Goal: Task Accomplishment & Management: Manage account settings

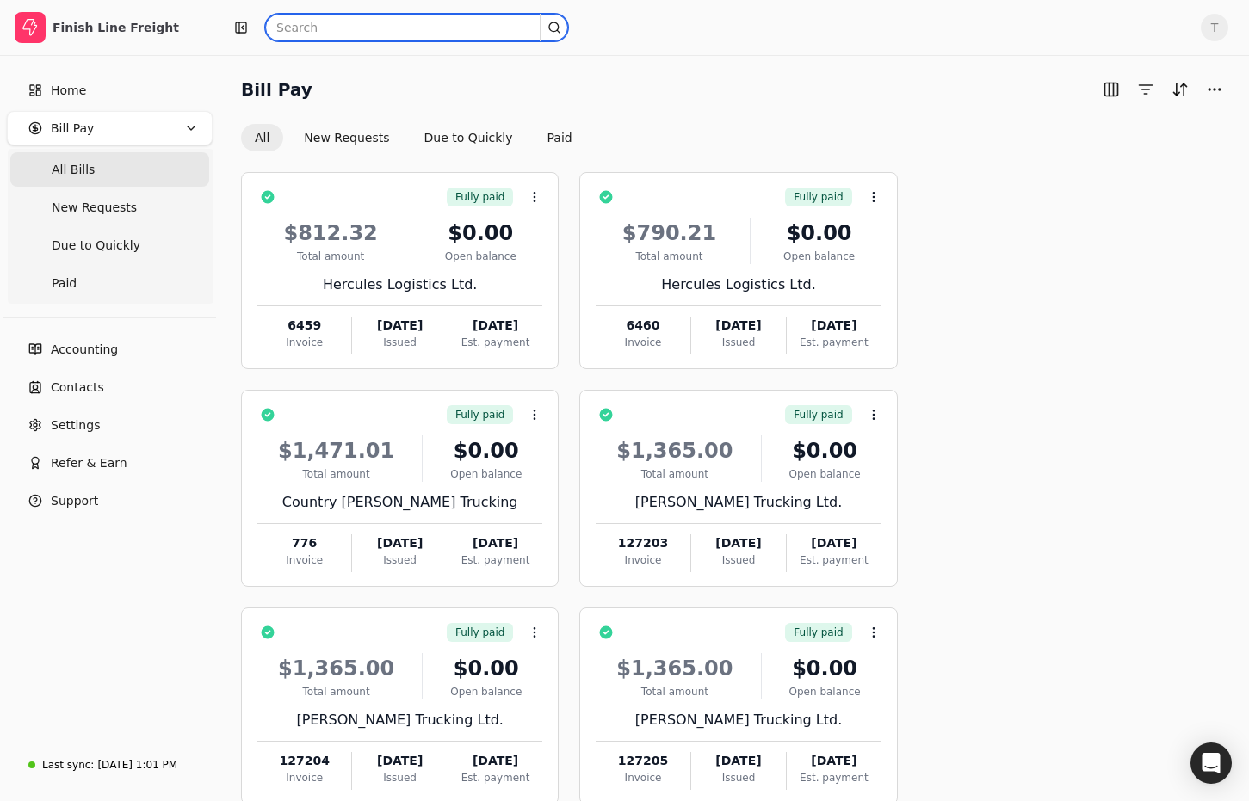
click at [317, 23] on input "text" at bounding box center [416, 28] width 303 height 28
type input "Quickly"
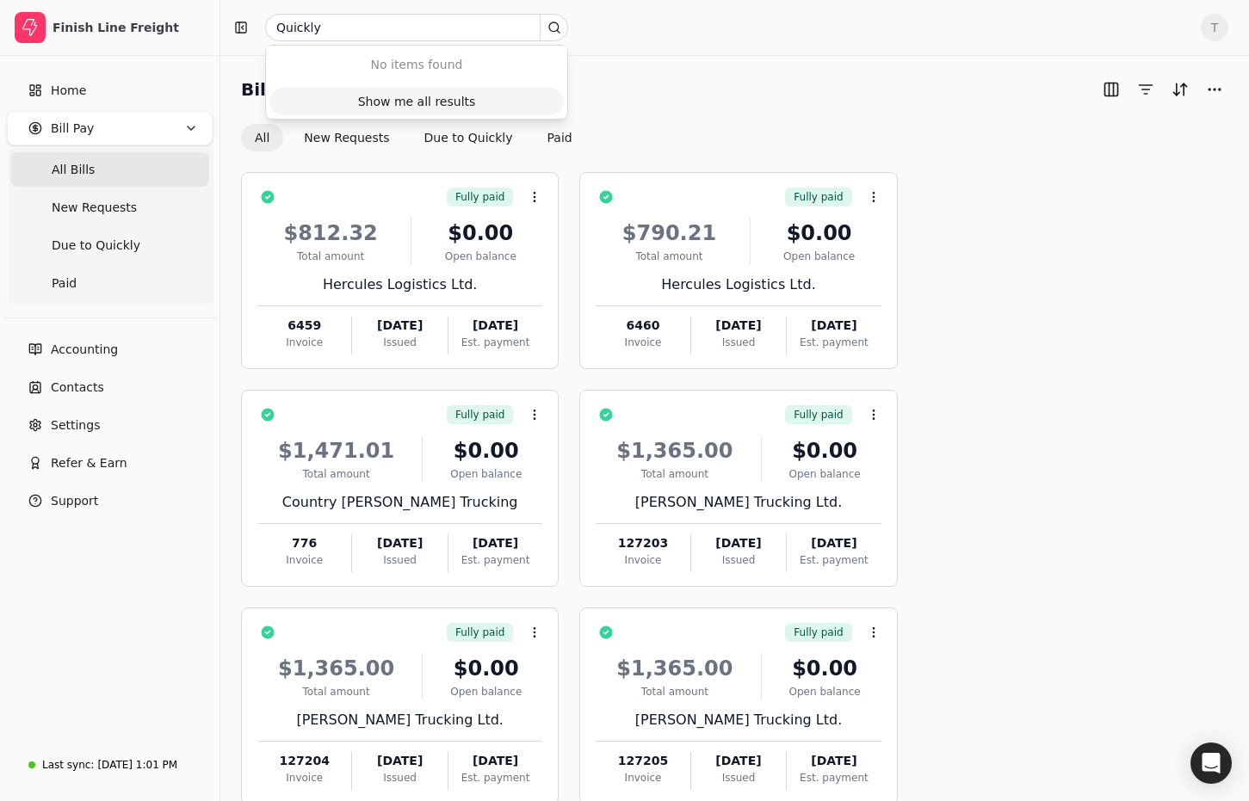
click at [482, 97] on button "Show me all results" at bounding box center [416, 102] width 294 height 28
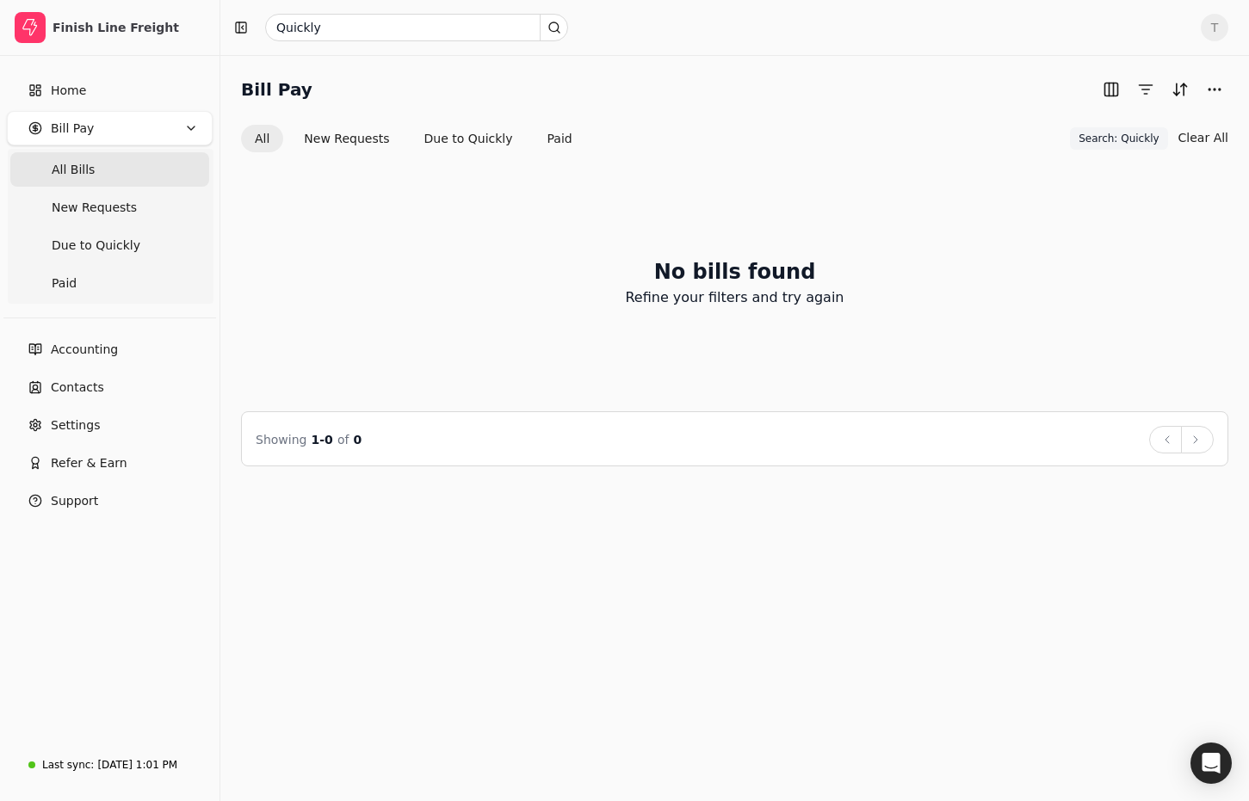
drag, startPoint x: 1121, startPoint y: 137, endPoint x: 1134, endPoint y: 138, distance: 12.9
click at [1121, 137] on span "Search: Quickly" at bounding box center [1118, 138] width 80 height 15
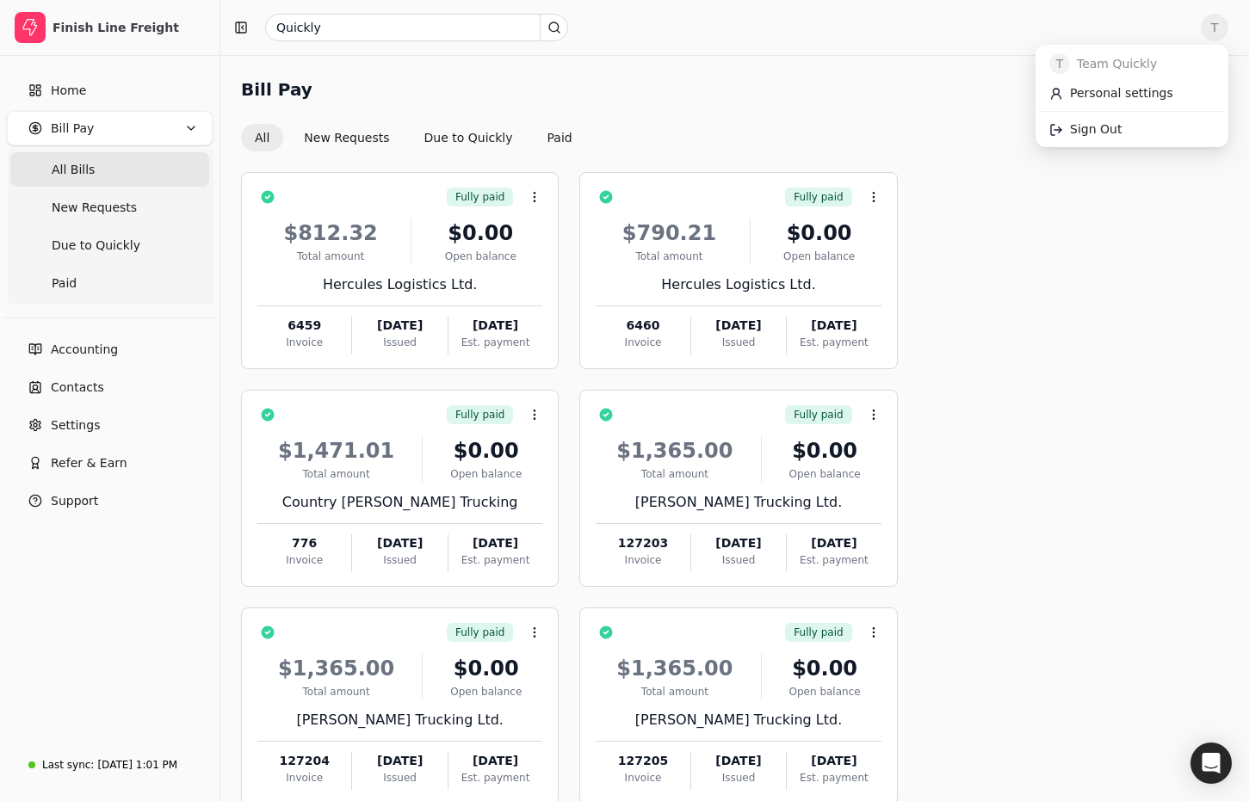
click at [1214, 21] on span "T" at bounding box center [1215, 28] width 28 height 28
click at [1098, 129] on span "Sign Out" at bounding box center [1096, 129] width 52 height 18
